Goal: Information Seeking & Learning: Learn about a topic

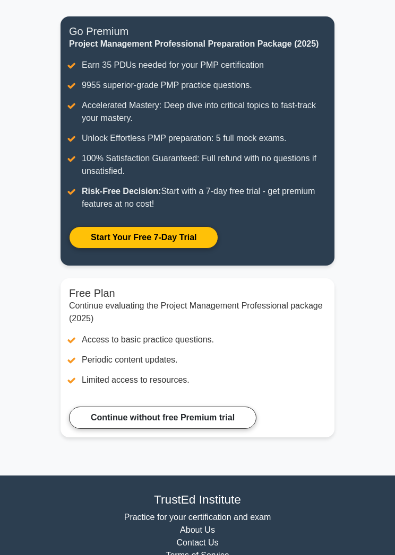
click at [235, 429] on link "Continue without free Premium trial" at bounding box center [162, 418] width 187 height 22
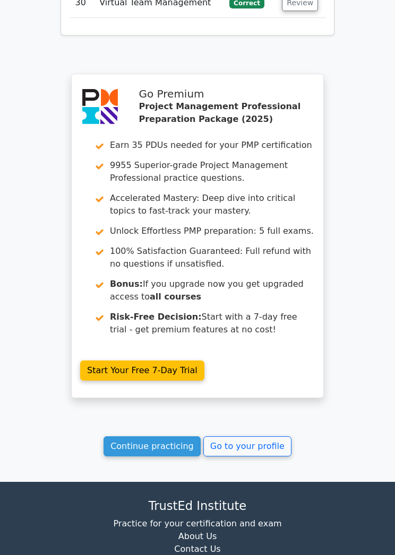
scroll to position [3229, 0]
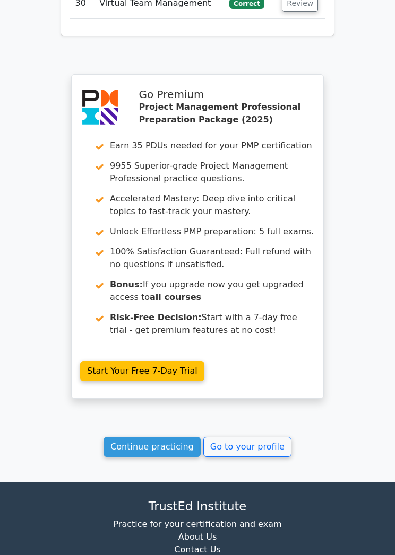
click at [181, 437] on link "Continue practicing" at bounding box center [151, 447] width 97 height 20
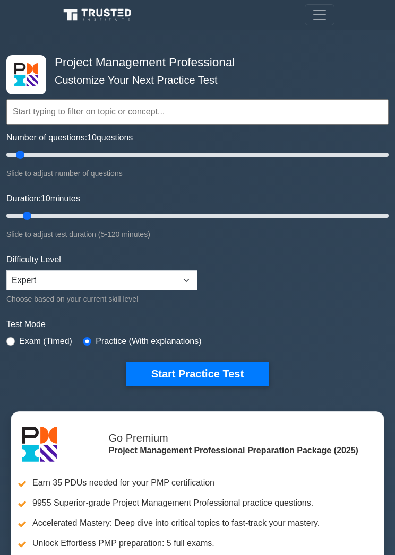
click at [110, 117] on input "text" at bounding box center [197, 111] width 382 height 25
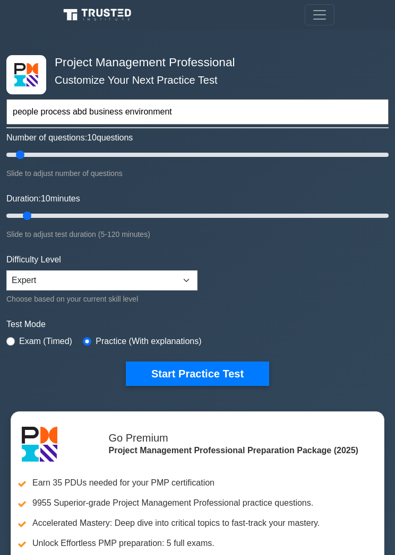
type input "people process abd business environment"
click at [197, 372] on button "Start Practice Test" at bounding box center [197, 374] width 143 height 24
type input ".people process abd business environment"
type input "30"
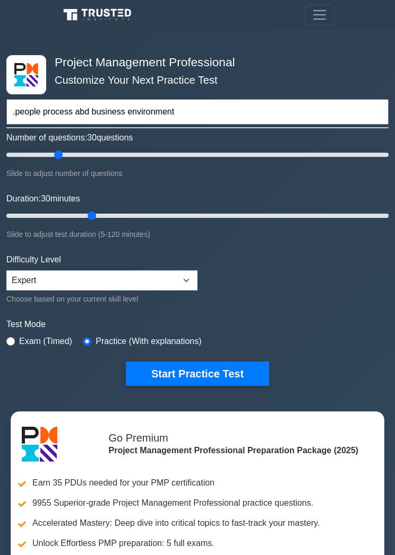
type input ".people process abd business environment"
click at [265, 289] on form ".people process abd business environment Topics Scope Management Time Managemen…" at bounding box center [197, 222] width 382 height 327
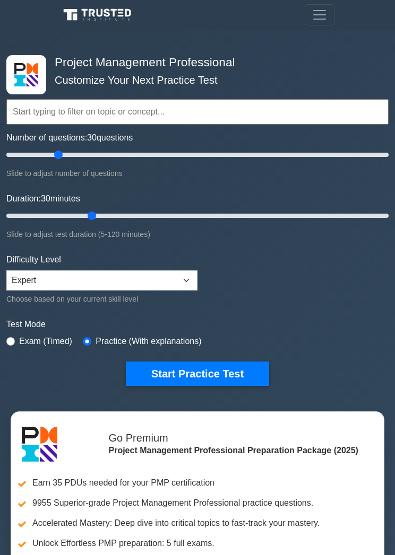
click at [222, 381] on button "Start Practice Test" at bounding box center [197, 374] width 143 height 24
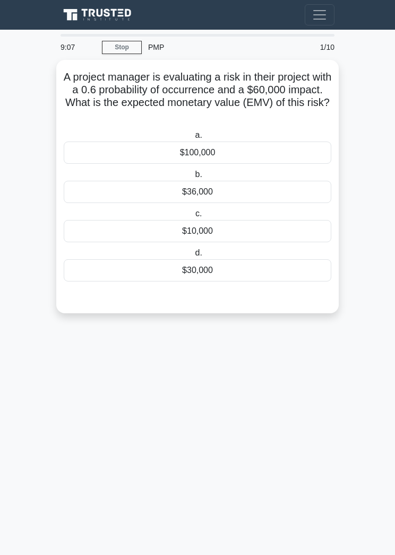
click at [231, 191] on div "$36,000" at bounding box center [197, 192] width 267 height 22
click at [193, 178] on input "b. $36,000" at bounding box center [193, 174] width 0 height 7
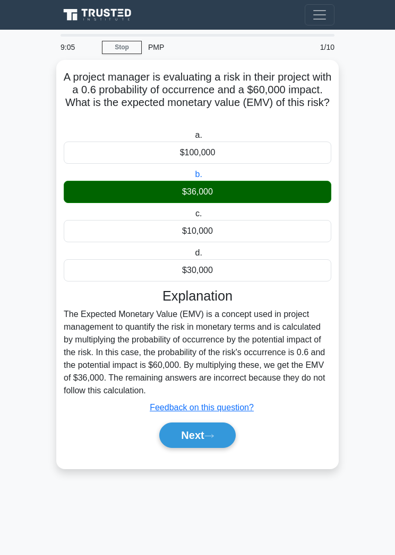
click at [225, 445] on button "Next" at bounding box center [197, 435] width 76 height 25
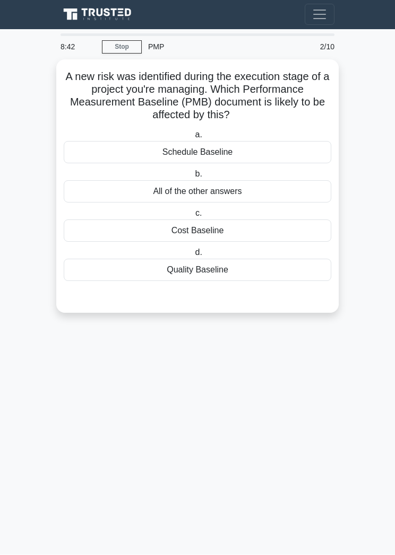
click at [249, 190] on div "All of the other answers" at bounding box center [197, 192] width 267 height 22
click at [193, 178] on input "b. All of the other answers" at bounding box center [193, 174] width 0 height 7
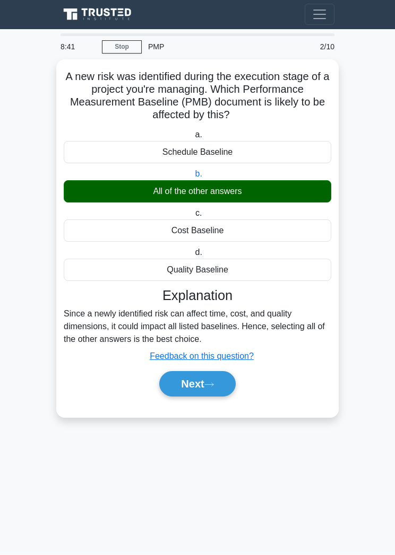
click at [209, 382] on icon at bounding box center [209, 385] width 10 height 6
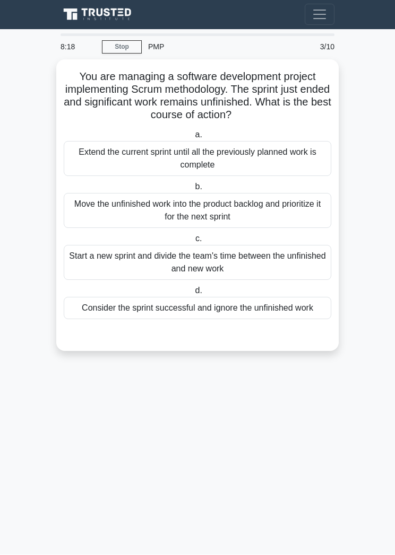
click at [241, 213] on div "Move the unfinished work into the product backlog and prioritize it for the nex…" at bounding box center [197, 211] width 267 height 35
click at [193, 191] on input "b. Move the unfinished work into the product backlog and prioritize it for the …" at bounding box center [193, 187] width 0 height 7
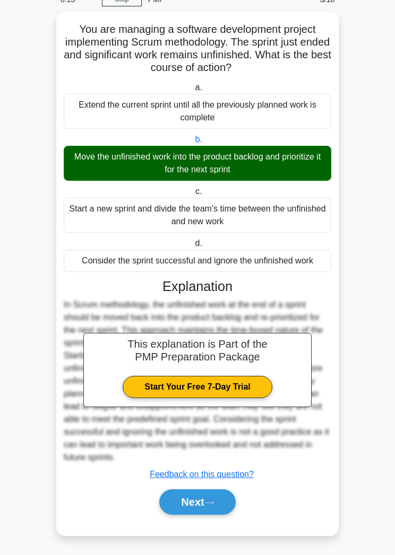
scroll to position [56, 0]
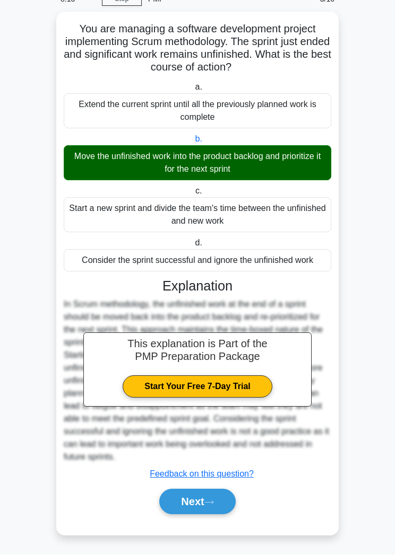
click at [220, 513] on button "Next" at bounding box center [197, 502] width 76 height 25
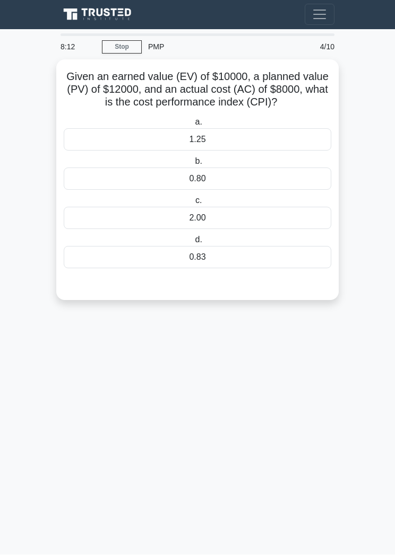
scroll to position [0, 0]
click at [234, 269] on div "0.83" at bounding box center [197, 258] width 267 height 22
click at [193, 244] on input "d. 0.83" at bounding box center [193, 240] width 0 height 7
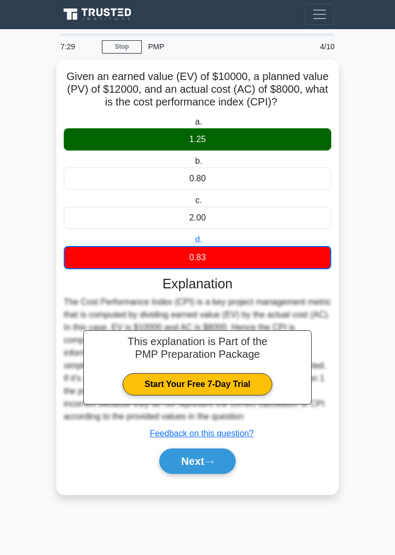
click at [221, 475] on button "Next" at bounding box center [197, 461] width 76 height 25
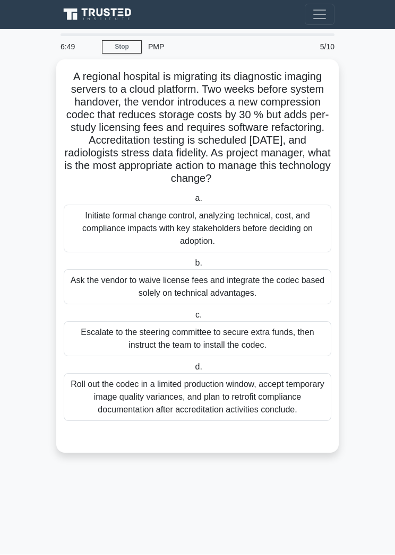
click at [239, 244] on div "Initiate formal change control, analyzing technical, cost, and compliance impac…" at bounding box center [197, 229] width 267 height 48
click at [193, 203] on input "a. Initiate formal change control, analyzing technical, cost, and compliance im…" at bounding box center [193, 199] width 0 height 7
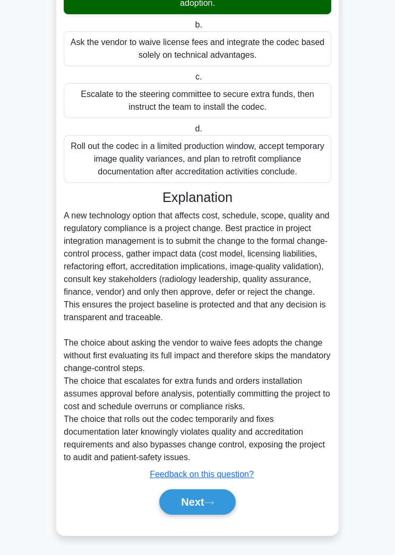
scroll to position [273, 0]
click at [214, 512] on button "Next" at bounding box center [197, 502] width 76 height 25
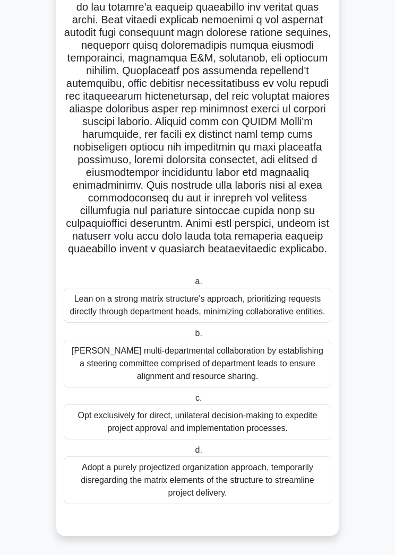
scroll to position [168, 0]
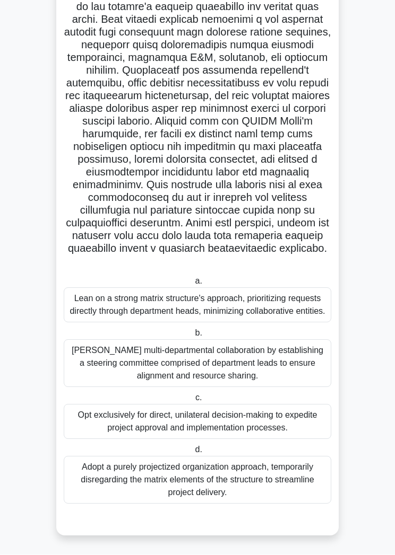
click at [255, 385] on div "Foster multi-departmental collaboration by establishing a steering committee co…" at bounding box center [197, 364] width 267 height 48
click at [193, 337] on input "b. Foster multi-departmental collaboration by establishing a steering committee…" at bounding box center [193, 333] width 0 height 7
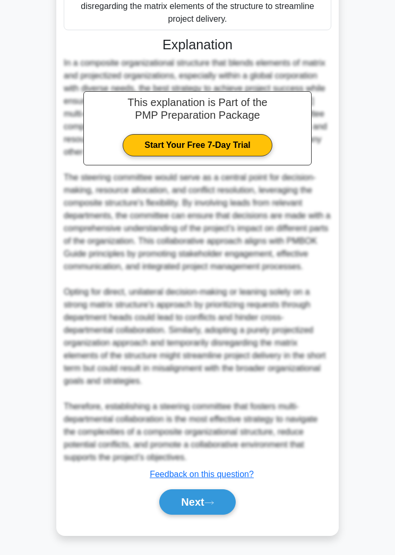
scroll to position [705, 0]
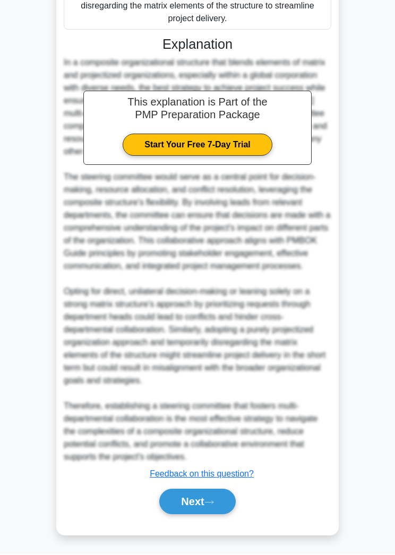
click at [214, 506] on icon at bounding box center [209, 503] width 10 height 6
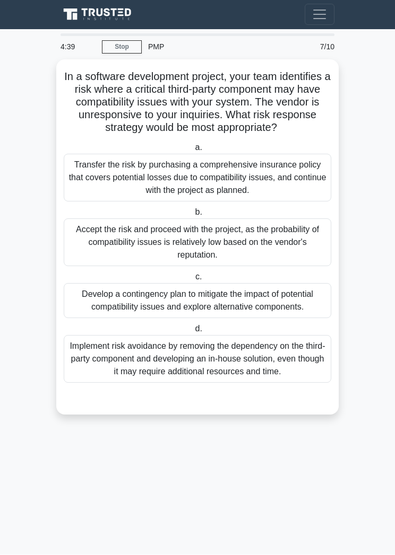
click at [238, 377] on div "Implement risk avoidance by removing the dependency on the third-party componen…" at bounding box center [197, 360] width 267 height 48
click at [193, 333] on input "d. Implement risk avoidance by removing the dependency on the third-party compo…" at bounding box center [193, 329] width 0 height 7
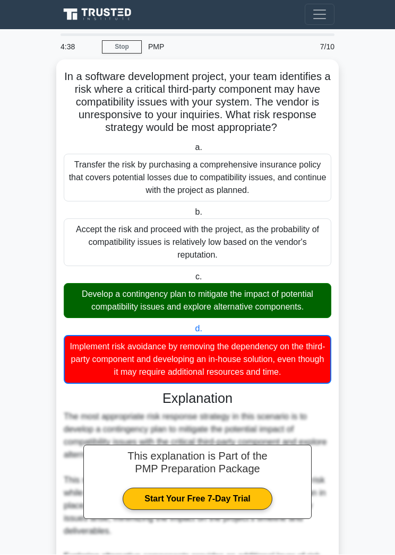
scroll to position [1, 0]
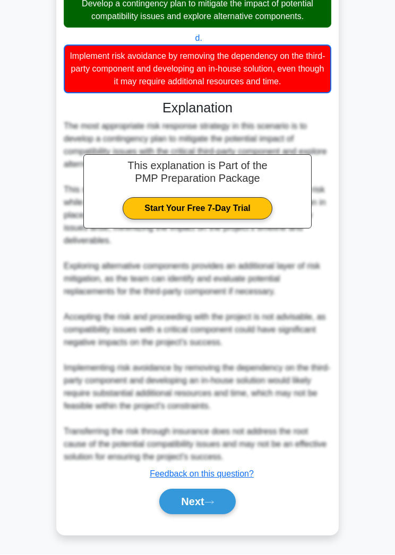
click at [181, 515] on button "Next" at bounding box center [197, 502] width 76 height 25
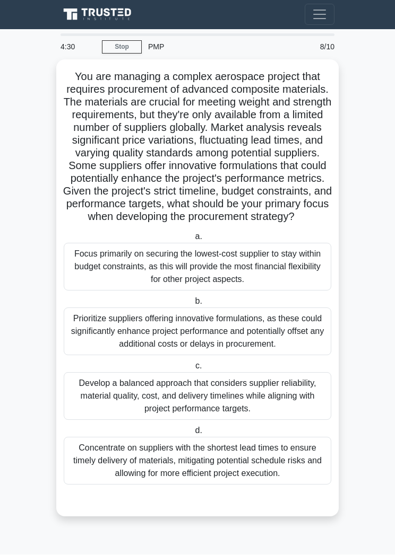
scroll to position [15, 0]
click at [252, 420] on div "Develop a balanced approach that considers supplier reliability, material quali…" at bounding box center [197, 397] width 267 height 48
click at [193, 370] on input "c. Develop a balanced approach that considers supplier reliability, material qu…" at bounding box center [193, 366] width 0 height 7
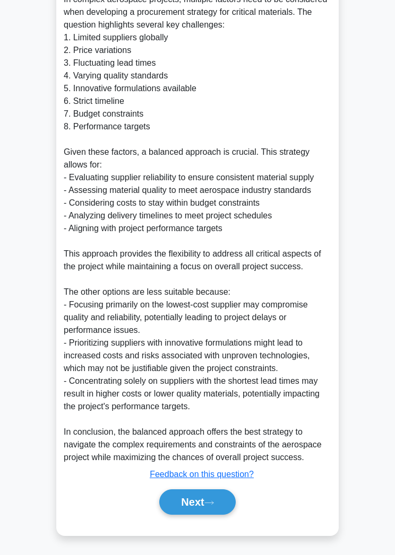
scroll to position [705, 0]
click at [211, 506] on icon at bounding box center [209, 503] width 10 height 6
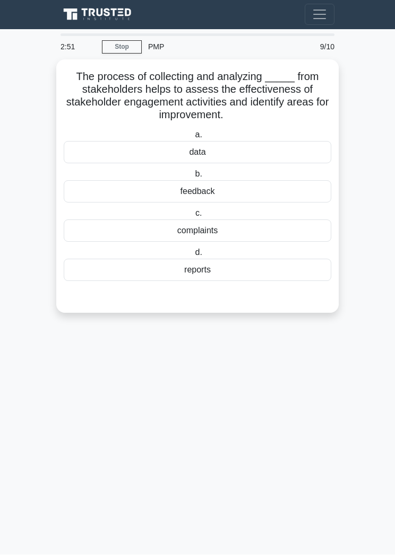
click at [236, 191] on div "feedback" at bounding box center [197, 192] width 267 height 22
click at [193, 178] on input "b. feedback" at bounding box center [193, 174] width 0 height 7
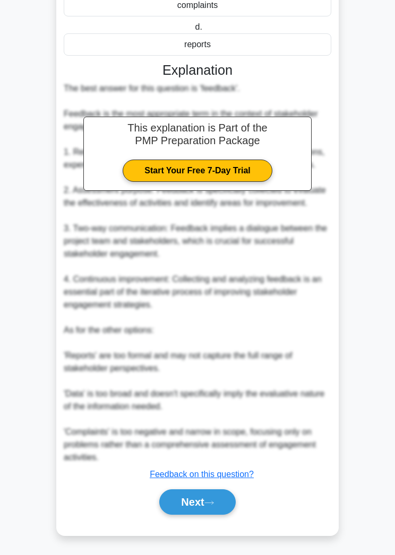
scroll to position [234, 0]
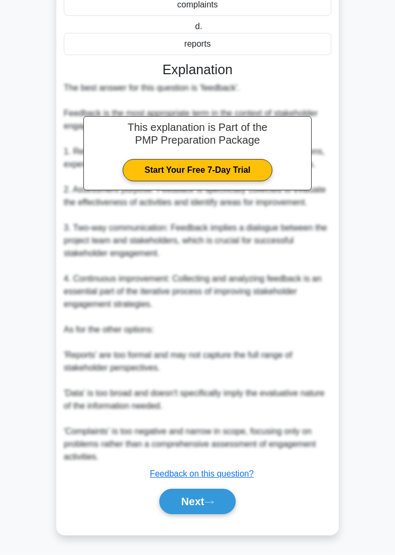
click at [210, 506] on icon at bounding box center [209, 503] width 10 height 6
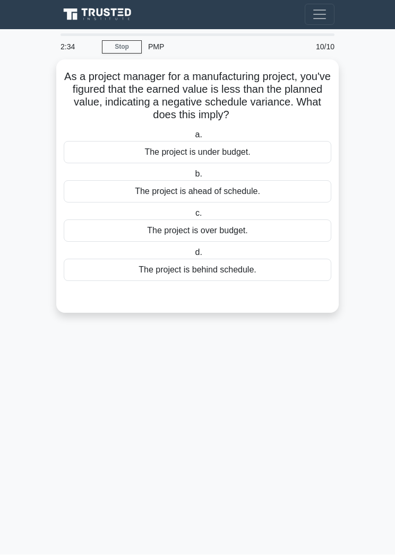
click at [248, 275] on div "The project is behind schedule." at bounding box center [197, 270] width 267 height 22
click at [193, 257] on input "d. The project is behind schedule." at bounding box center [193, 253] width 0 height 7
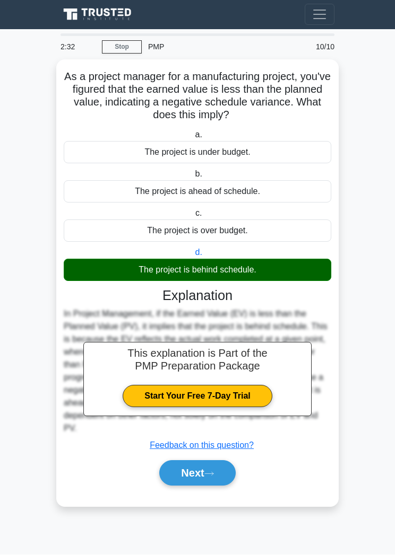
click at [221, 485] on button "Next" at bounding box center [197, 473] width 76 height 25
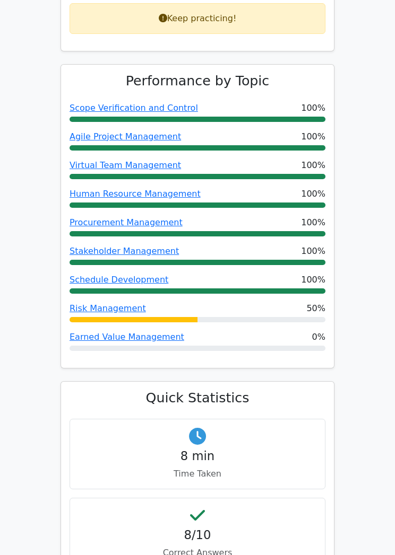
scroll to position [556, 0]
